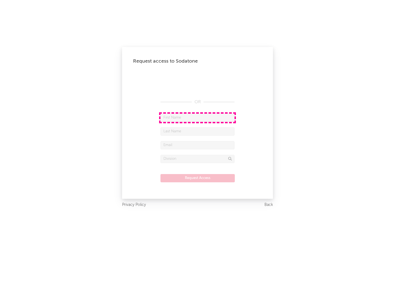
click at [197, 117] on input "text" at bounding box center [197, 118] width 74 height 8
type input "[PERSON_NAME]"
click at [197, 131] on input "text" at bounding box center [197, 131] width 74 height 8
type input "[PERSON_NAME]"
click at [197, 145] on input "text" at bounding box center [197, 145] width 74 height 8
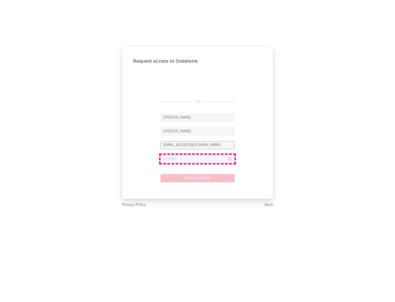
type input "[EMAIL_ADDRESS][DOMAIN_NAME]"
click at [197, 158] on input "text" at bounding box center [197, 159] width 74 height 8
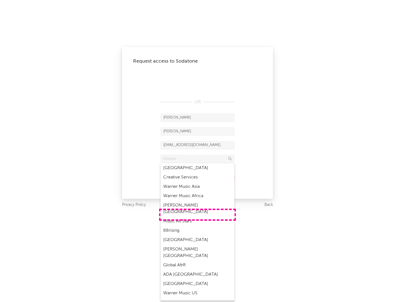
click at [197, 216] on div "Music All Stars" at bounding box center [197, 220] width 74 height 9
type input "Music All Stars"
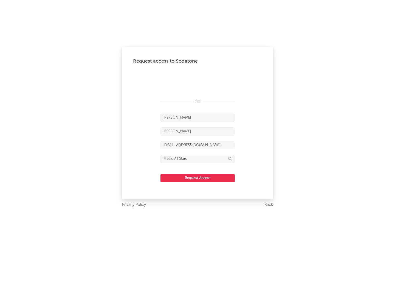
click at [197, 178] on button "Request Access" at bounding box center [197, 178] width 74 height 8
